Goal: Navigation & Orientation: Find specific page/section

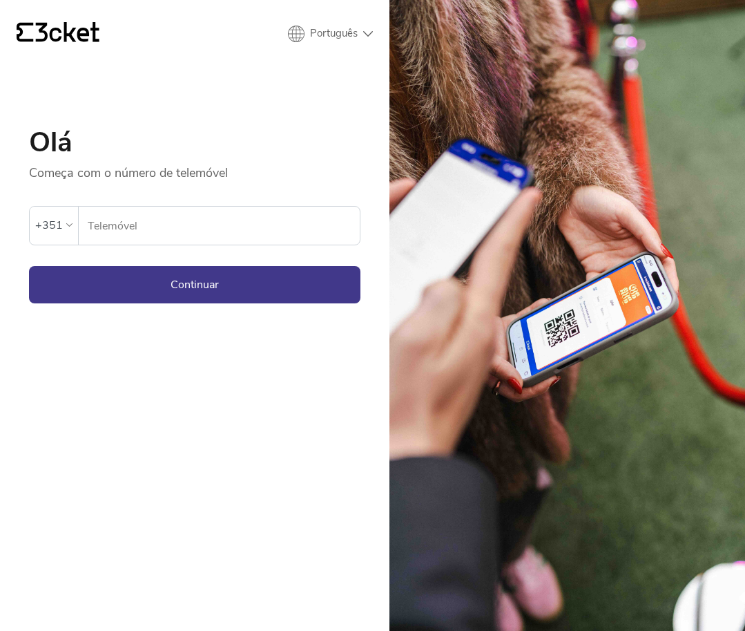
click at [295, 211] on input "Telemóvel" at bounding box center [223, 226] width 273 height 38
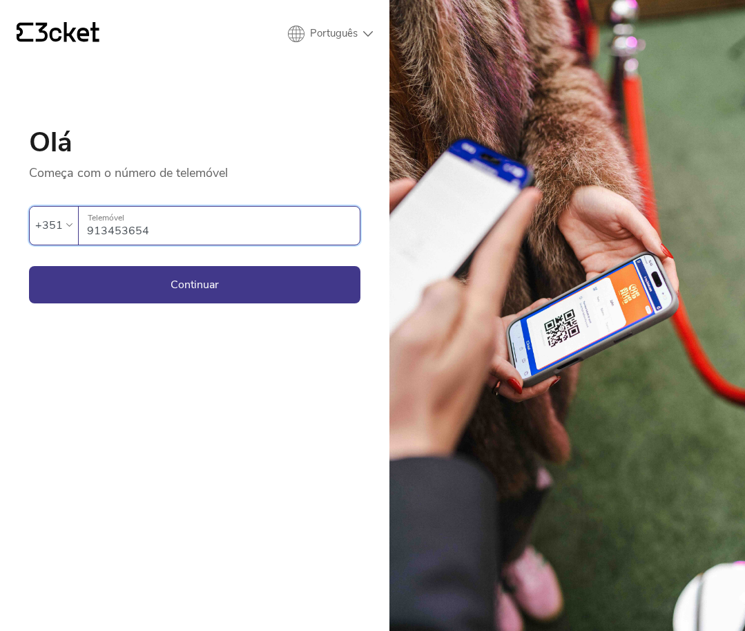
type input "913453654"
click at [194, 284] on button "Continuar" at bounding box center [195, 284] width 332 height 37
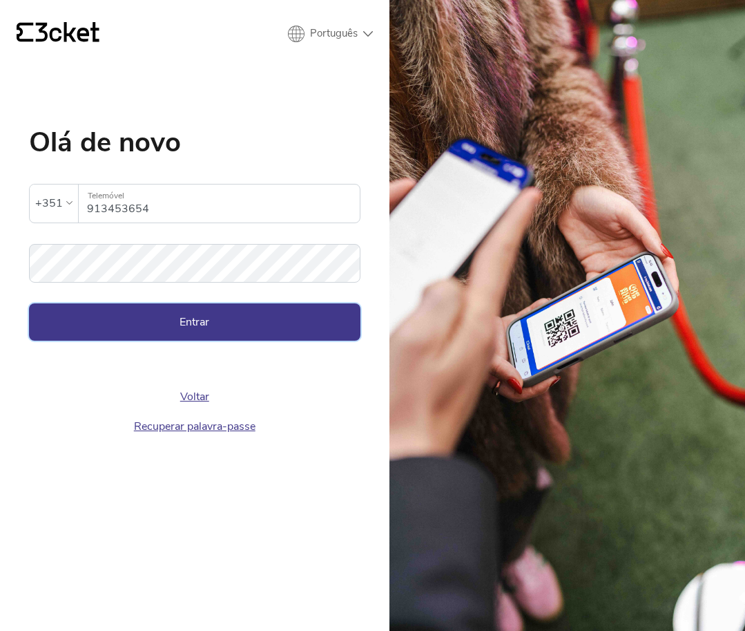
click at [161, 328] on button "Entrar" at bounding box center [195, 321] width 332 height 37
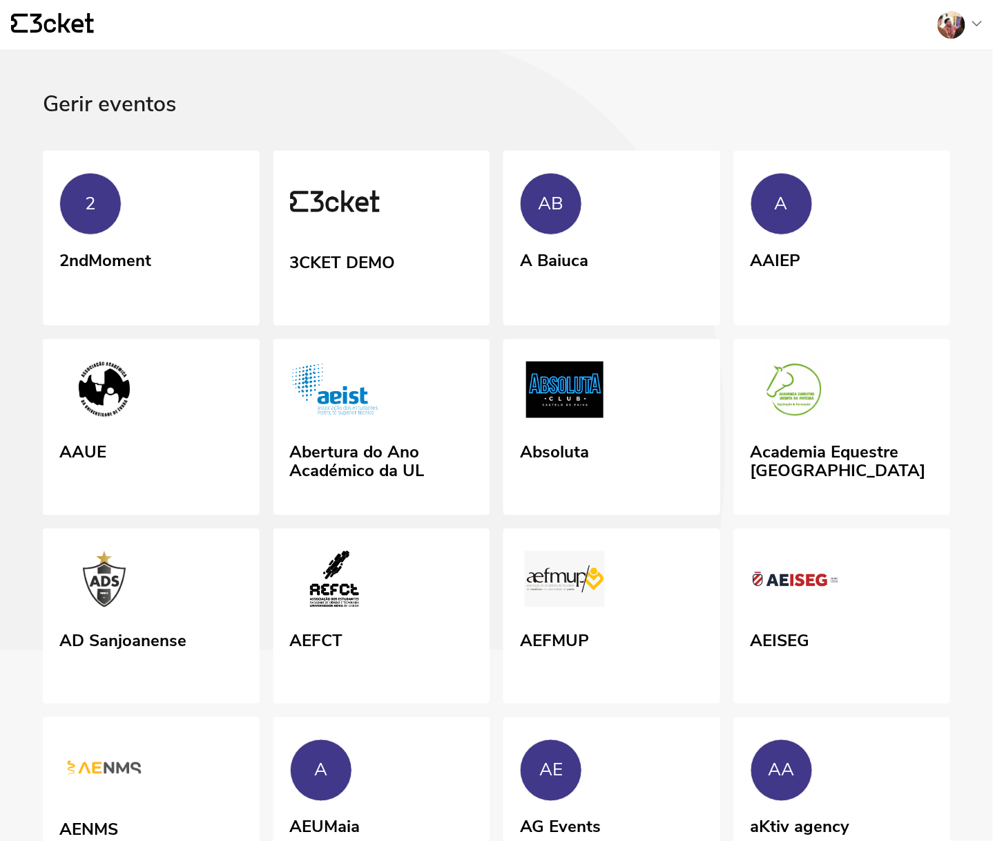
click at [966, 32] on div at bounding box center [954, 25] width 55 height 28
click at [912, 114] on div "Administração" at bounding box center [916, 100] width 124 height 33
